Goal: Find specific page/section: Find specific page/section

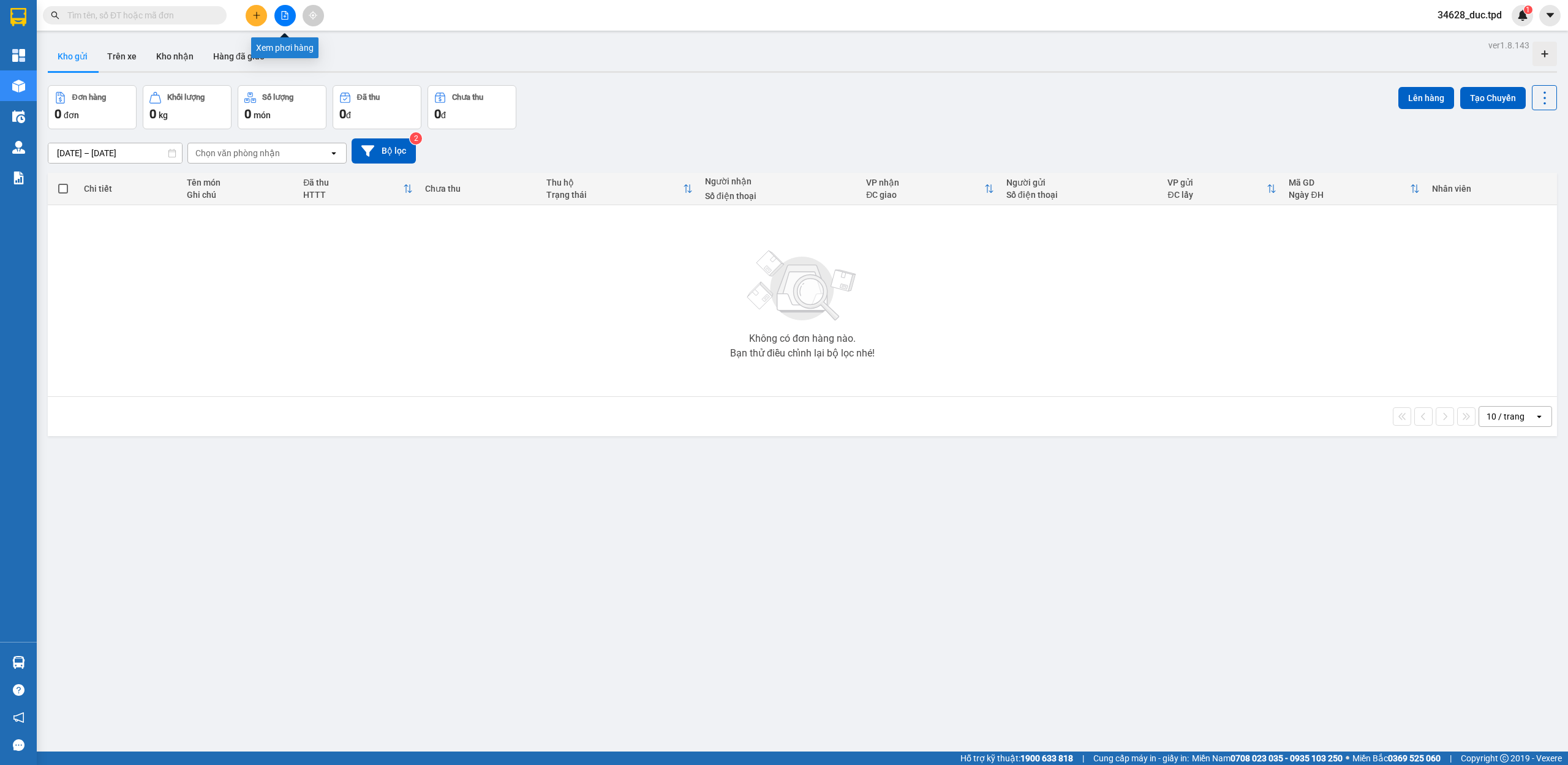
click at [288, 21] on button at bounding box center [285, 16] width 21 height 21
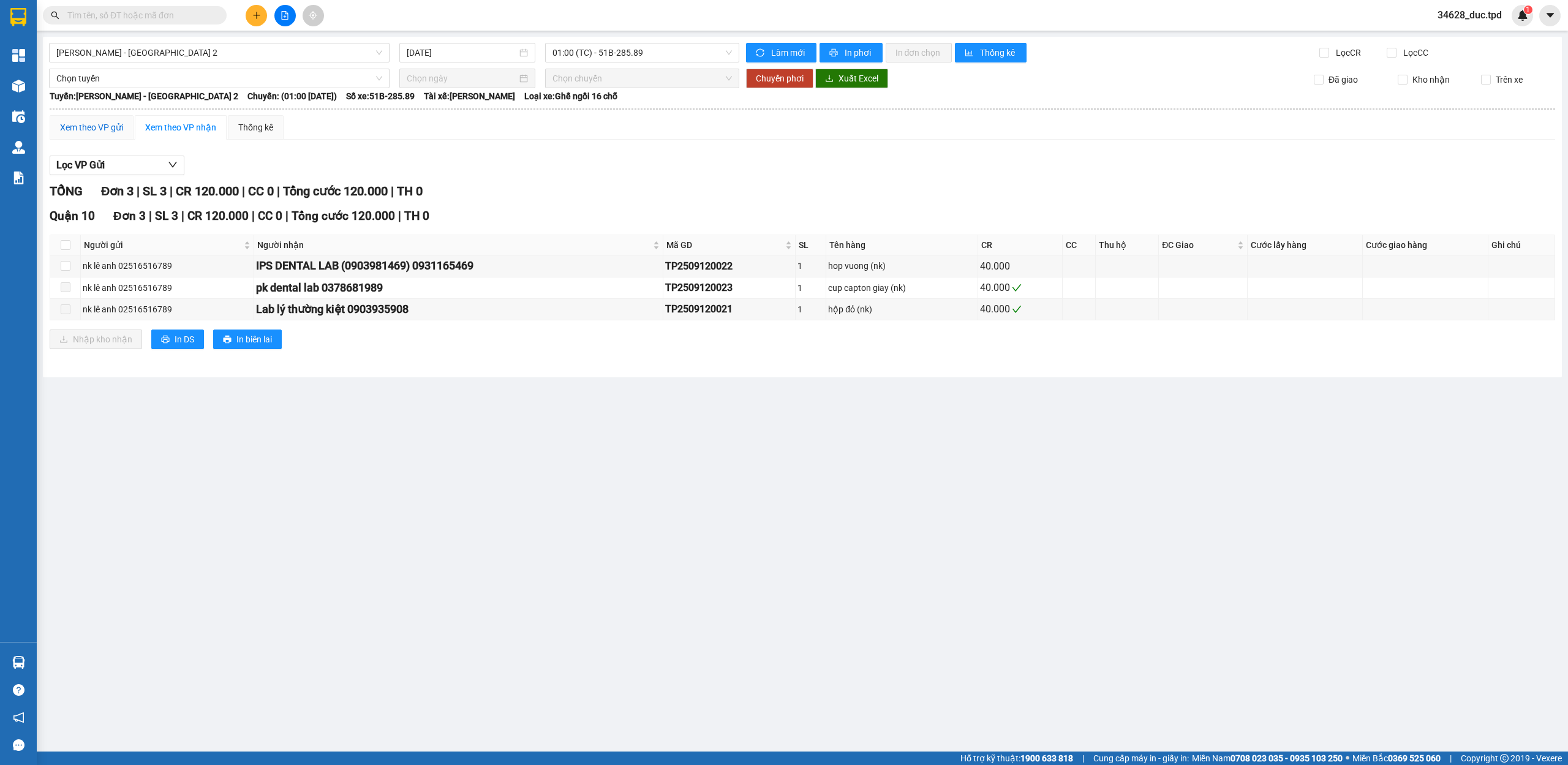
click at [86, 124] on div "Xem theo VP gửi" at bounding box center [91, 127] width 63 height 13
click at [608, 57] on span "01:00 (TC) - 51B-285.89" at bounding box center [642, 52] width 180 height 18
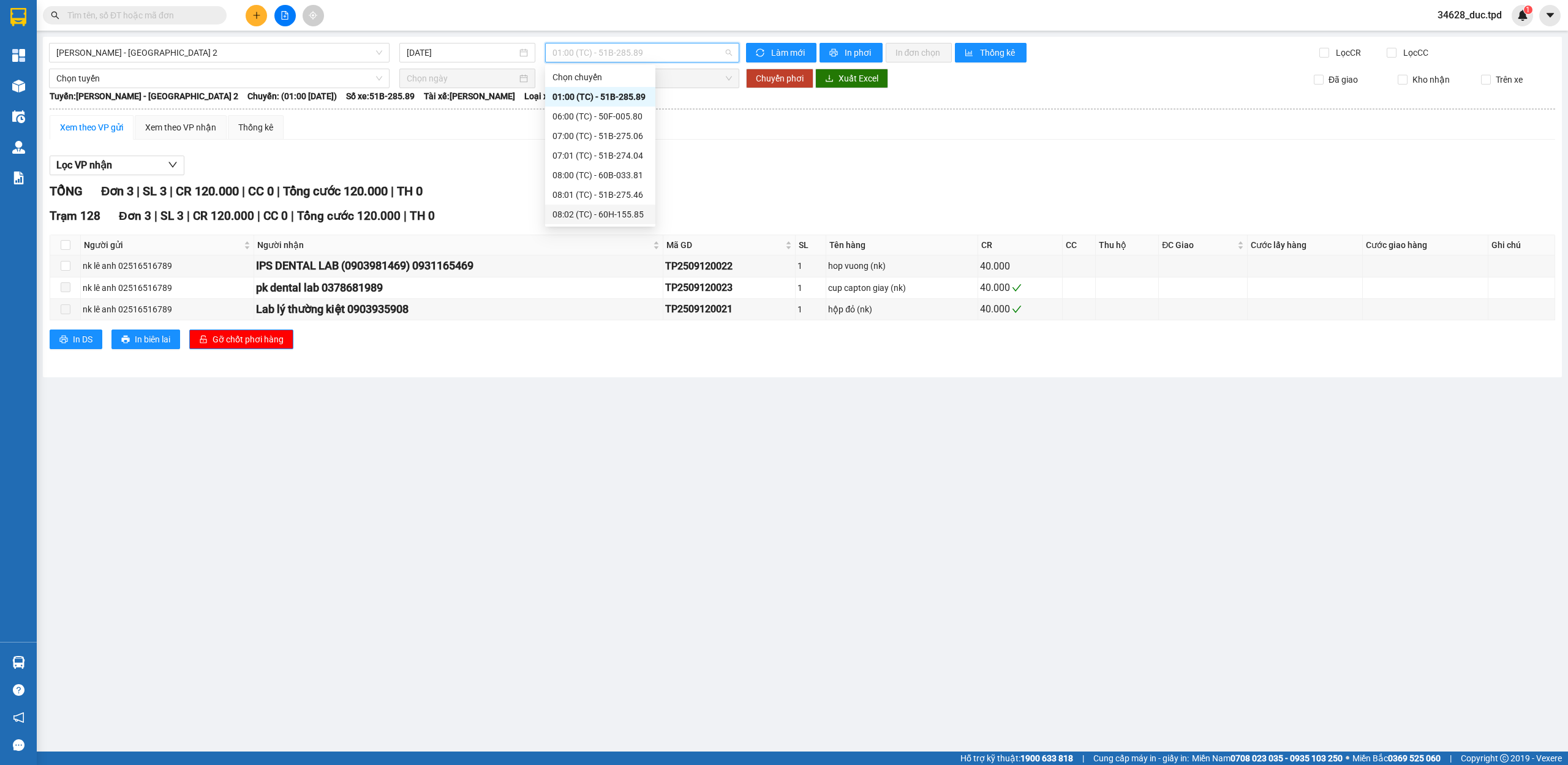
click at [593, 209] on div "08:02 (TC) - 60H-155.85" at bounding box center [600, 214] width 96 height 13
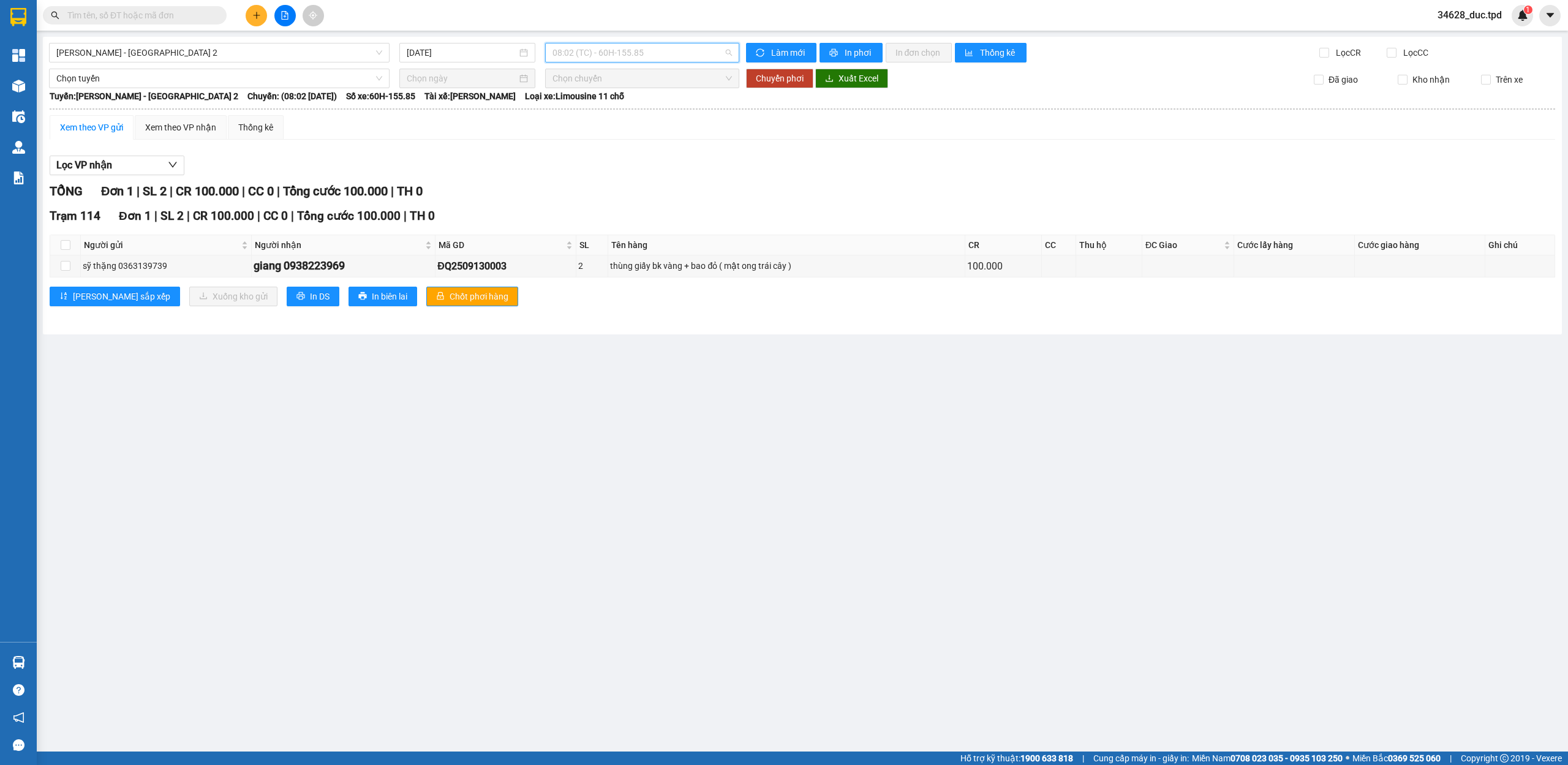
click at [590, 57] on span "08:02 (TC) - 60H-155.85" at bounding box center [642, 52] width 180 height 18
click at [618, 198] on div "08:01 (TC) - 51B-275.46" at bounding box center [600, 195] width 96 height 13
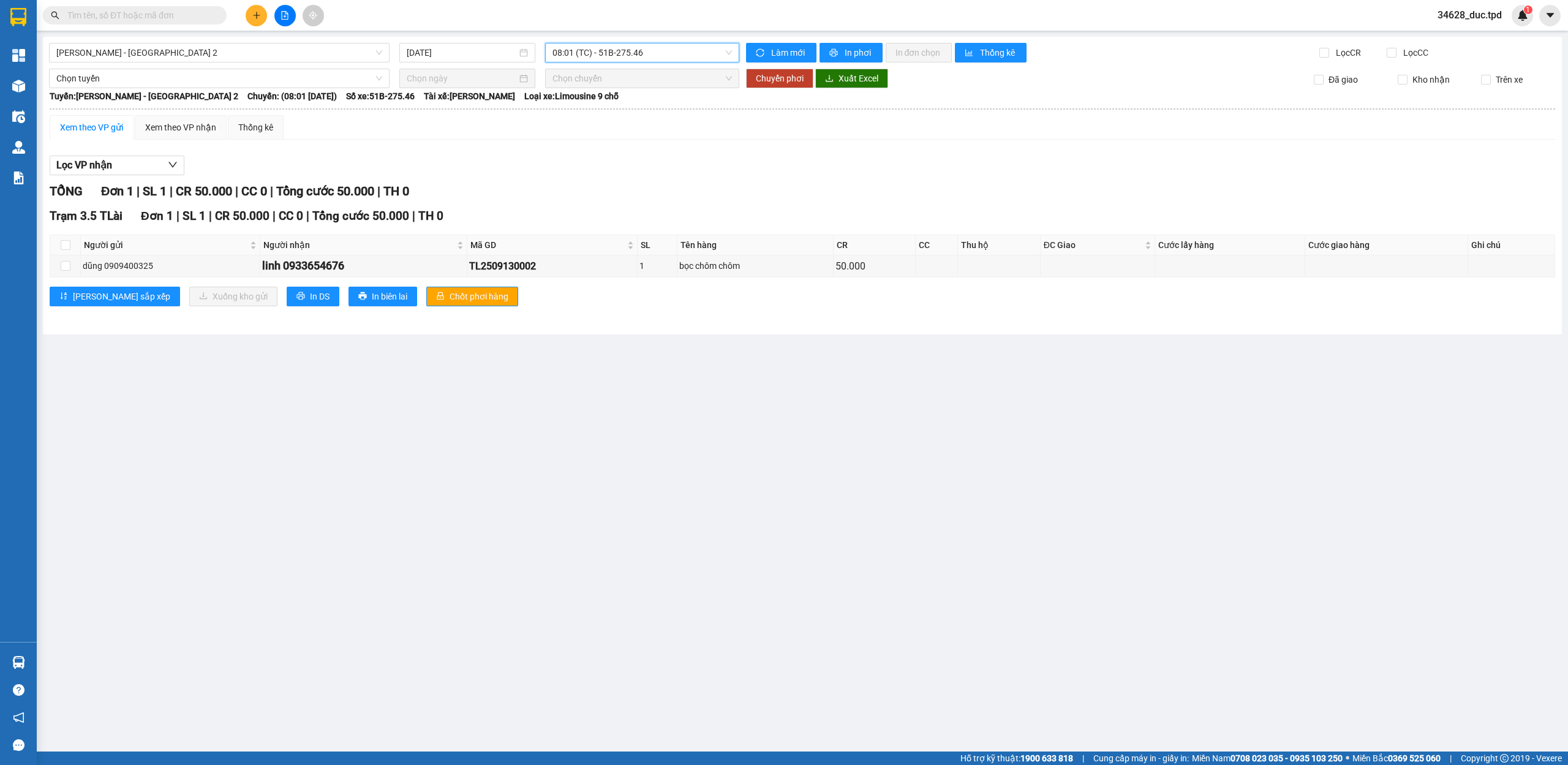
click at [623, 43] on span "08:01 (TC) - 51B-275.46" at bounding box center [642, 52] width 180 height 18
click at [606, 112] on div "06:00 (TC) - 50F-005.80" at bounding box center [600, 116] width 96 height 13
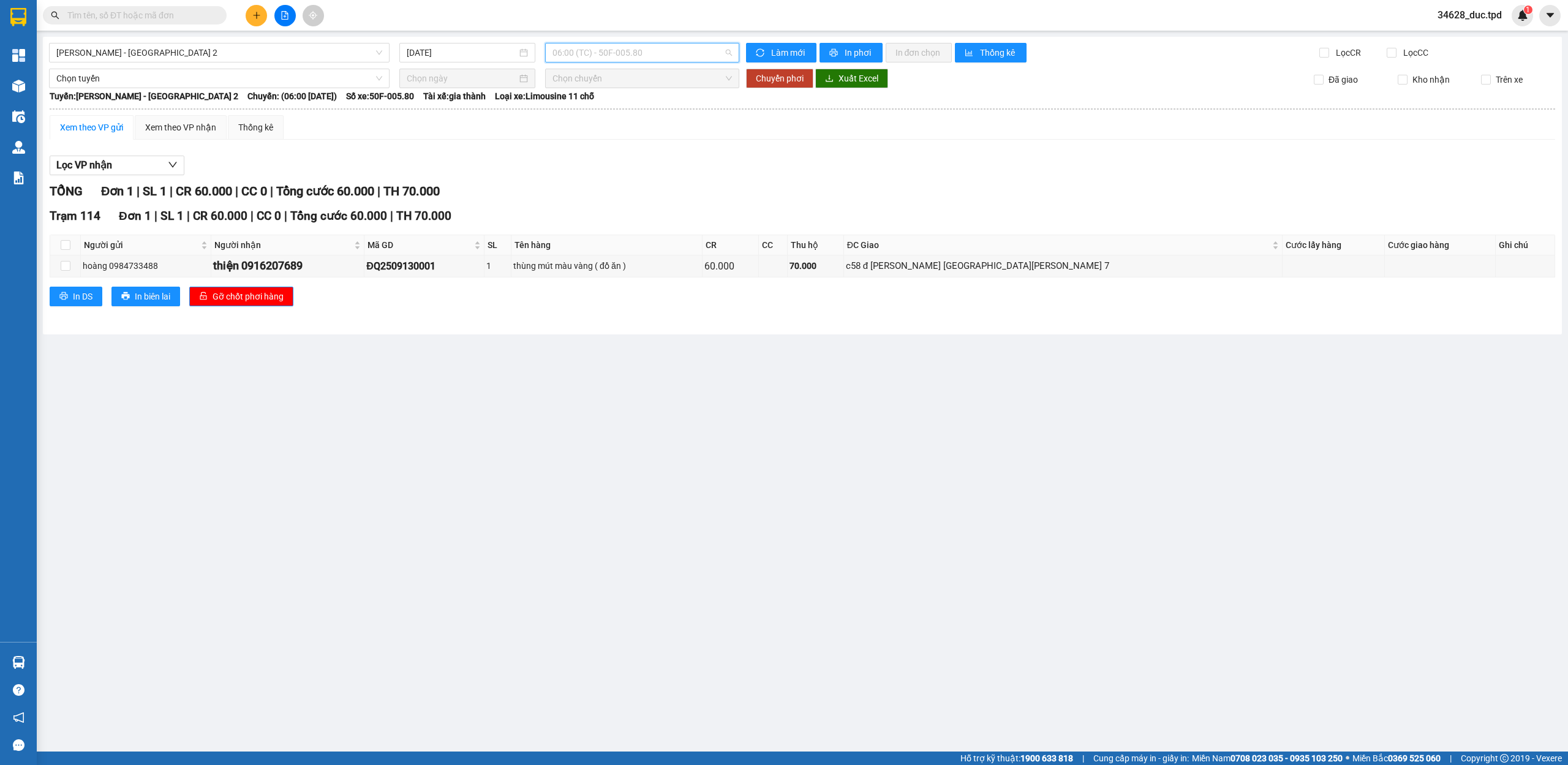
click at [637, 54] on span "06:00 (TC) - 50F-005.80" at bounding box center [642, 52] width 180 height 18
click at [604, 130] on div "07:00 (TC) - 51B-275.06" at bounding box center [600, 136] width 96 height 13
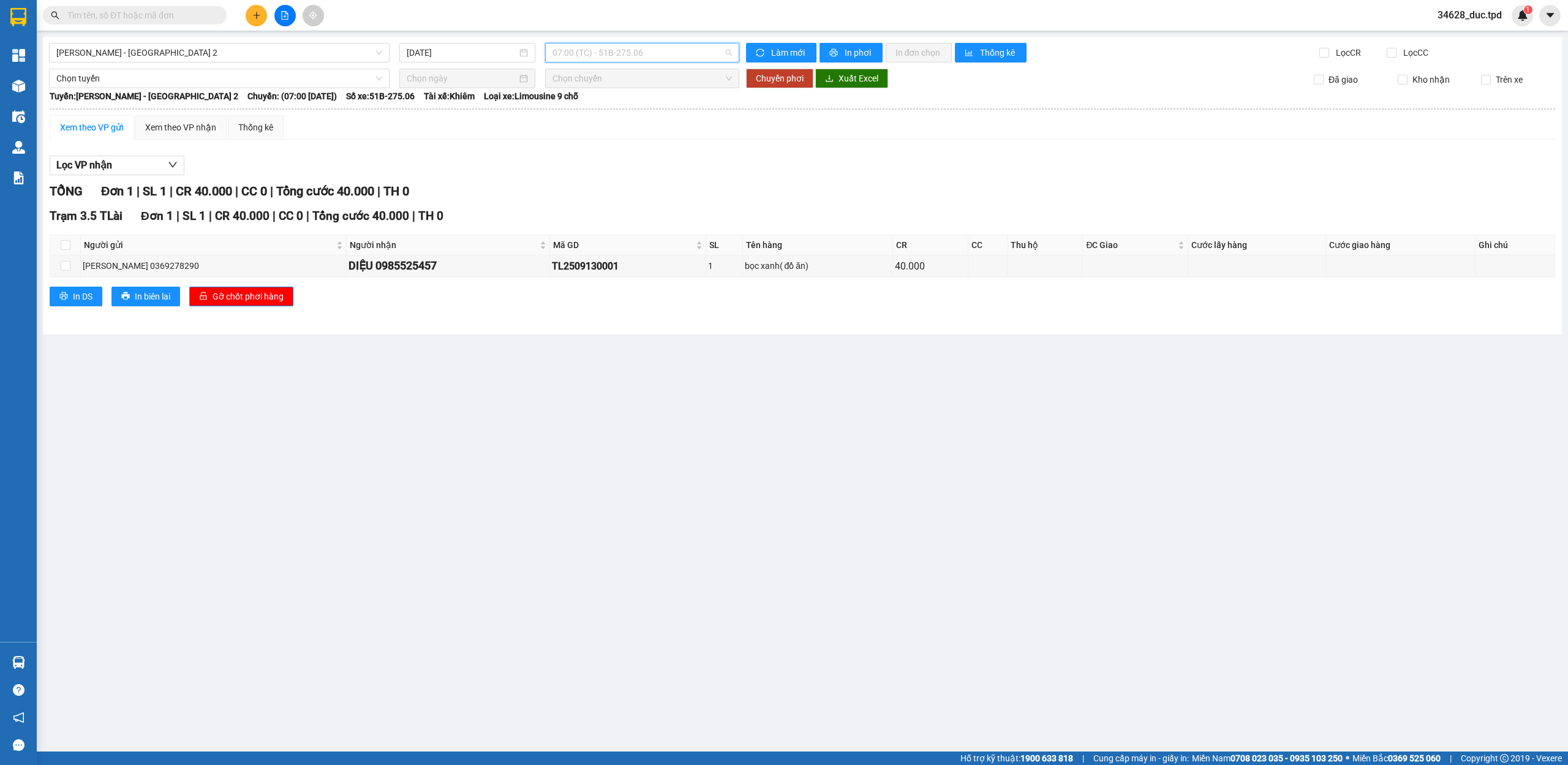
click at [610, 54] on span "07:00 (TC) - 51B-275.06" at bounding box center [642, 52] width 180 height 18
click at [606, 149] on div "07:01 (TC) - 51B-274.04" at bounding box center [600, 155] width 96 height 13
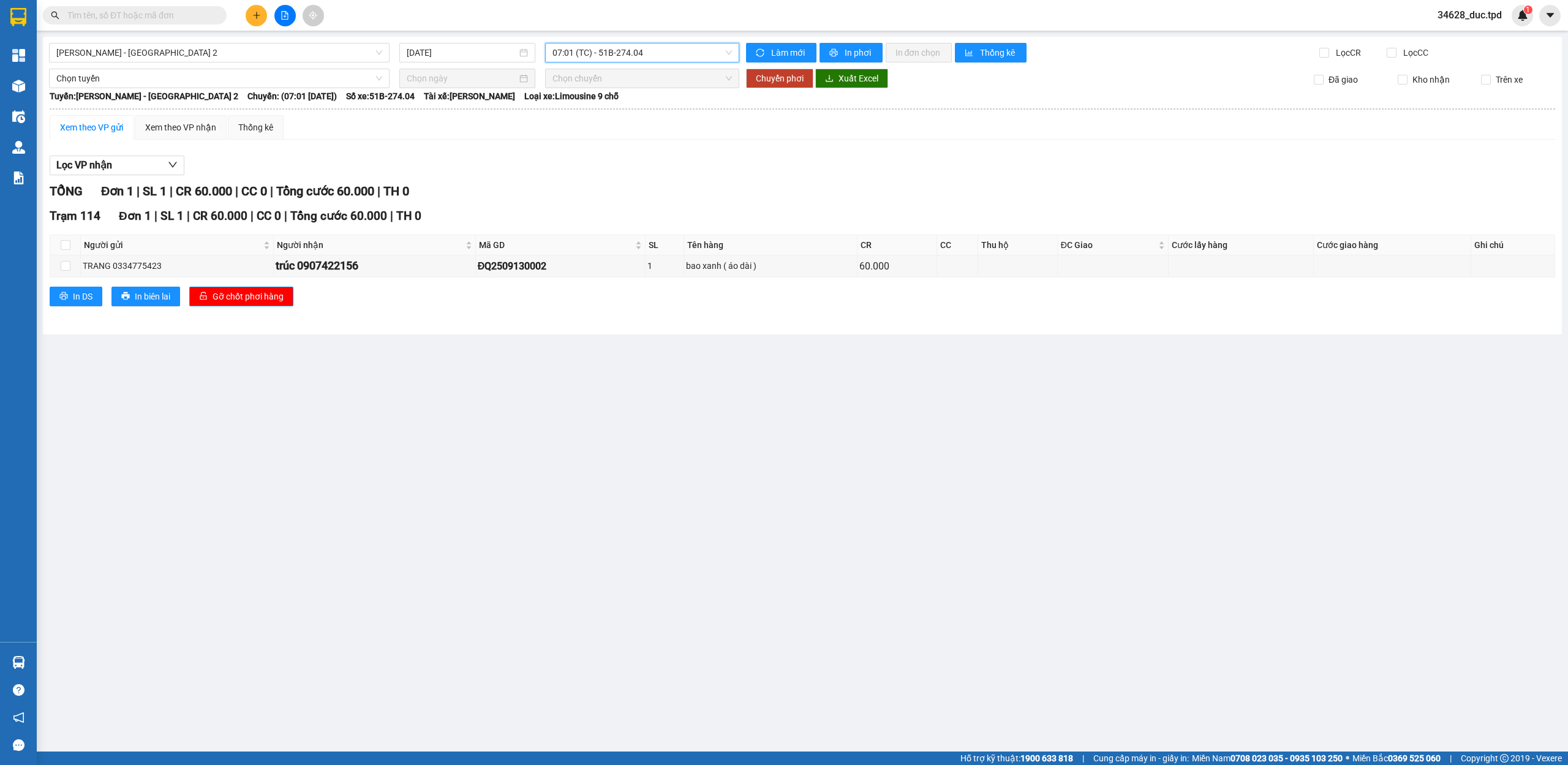
click at [613, 47] on span "07:01 (TC) - 51B-274.04" at bounding box center [642, 52] width 180 height 18
click at [615, 172] on div "08:00 (TC) - 60B-033.81" at bounding box center [600, 175] width 96 height 13
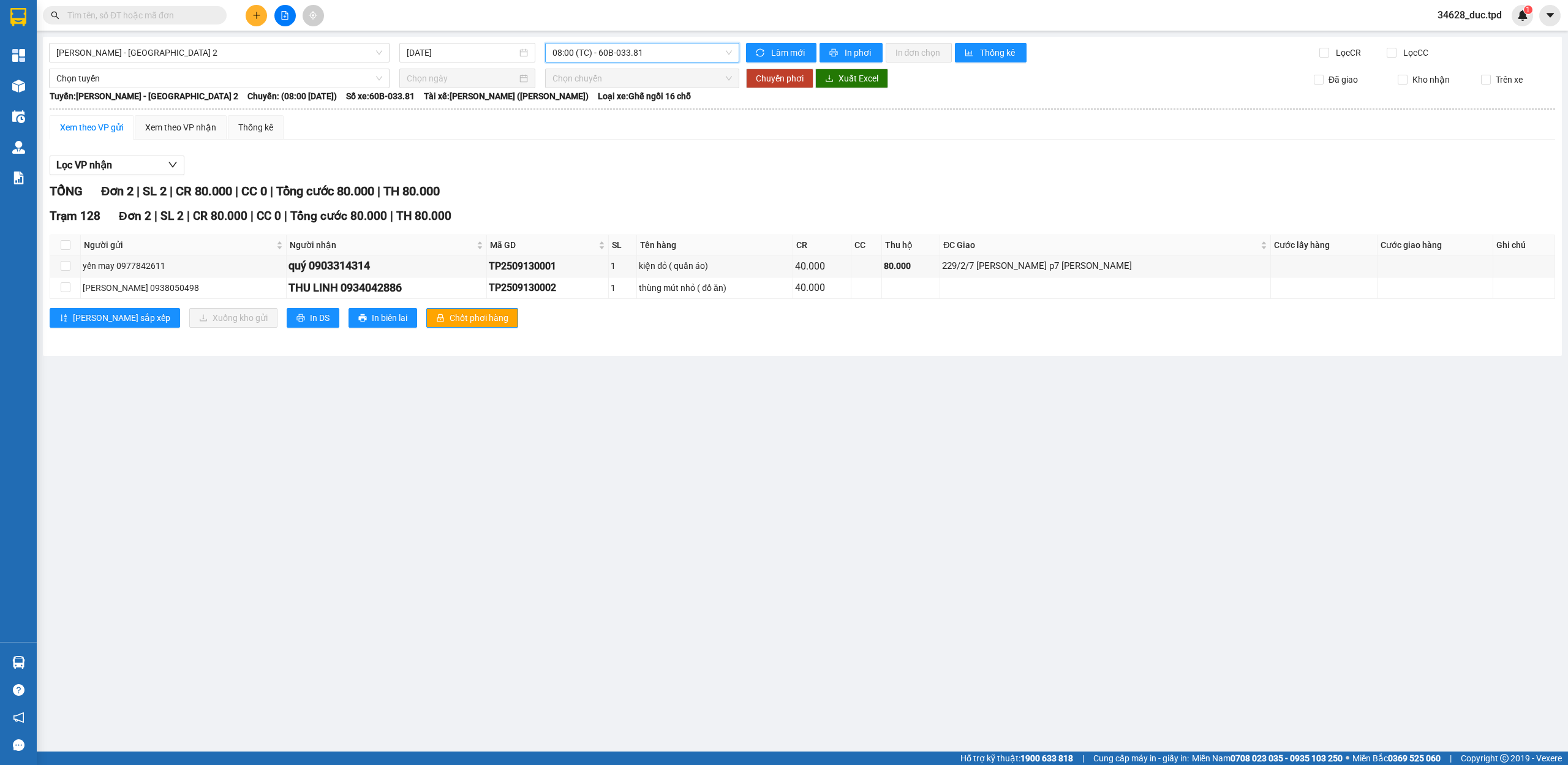
click at [621, 57] on span "08:00 (TC) - 60B-033.81" at bounding box center [642, 52] width 180 height 18
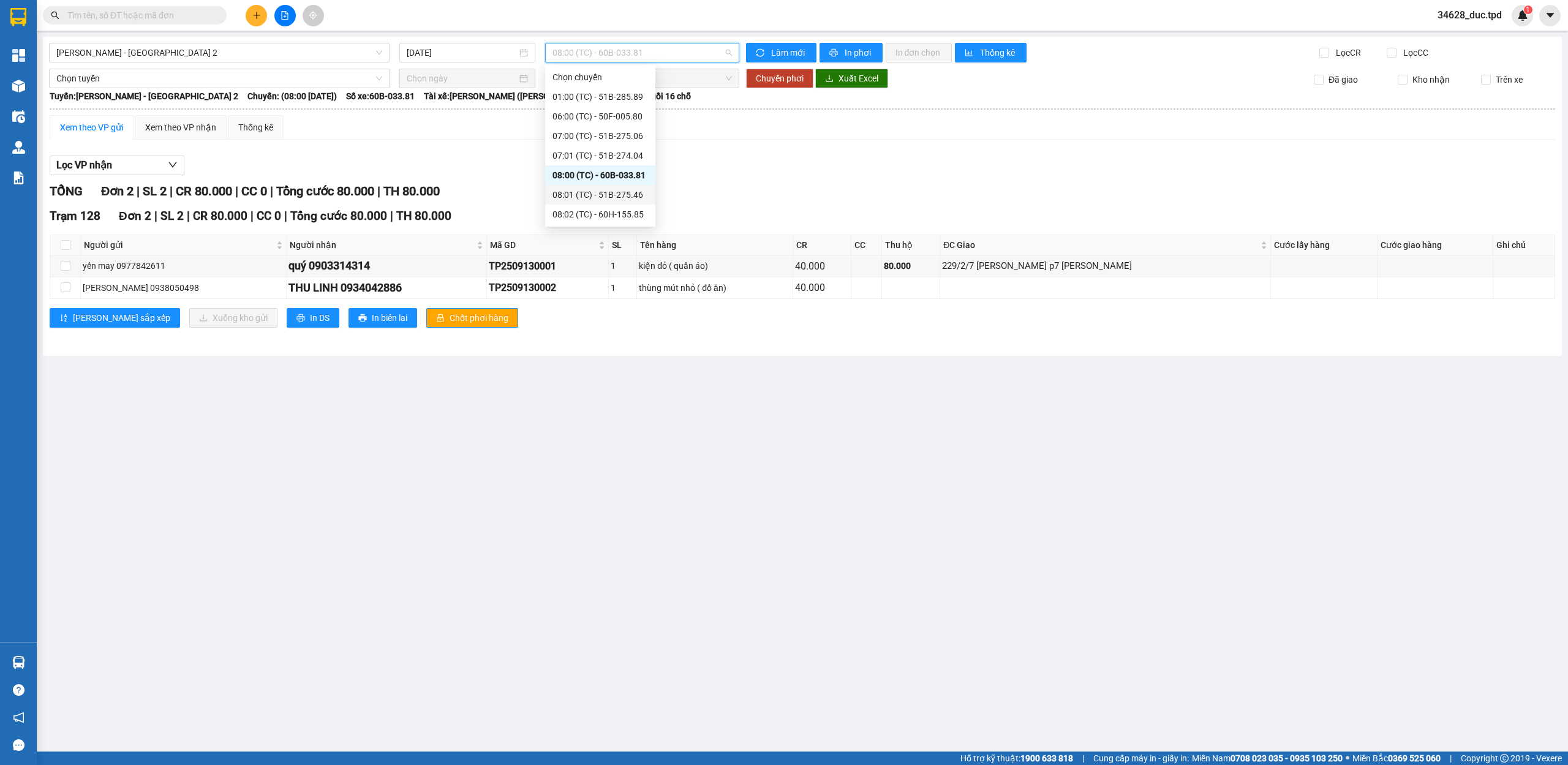
click at [605, 190] on div "08:01 (TC) - 51B-275.46" at bounding box center [600, 195] width 96 height 13
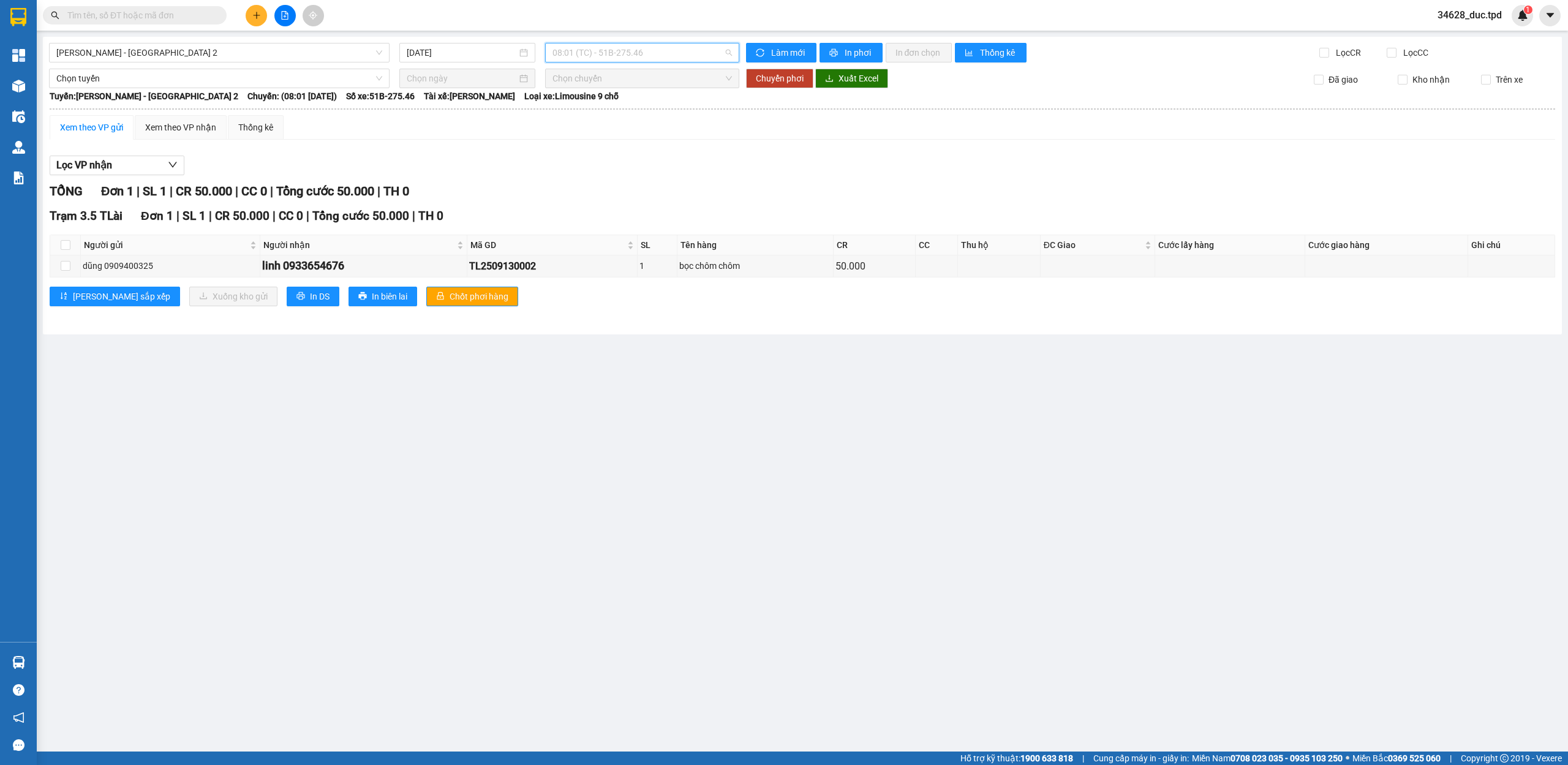
click at [612, 62] on span "08:01 (TC) - 51B-275.46" at bounding box center [642, 52] width 180 height 18
click at [604, 209] on div "08:02 (TC) - 60H-155.85" at bounding box center [600, 214] width 96 height 13
